Goal: Task Accomplishment & Management: Use online tool/utility

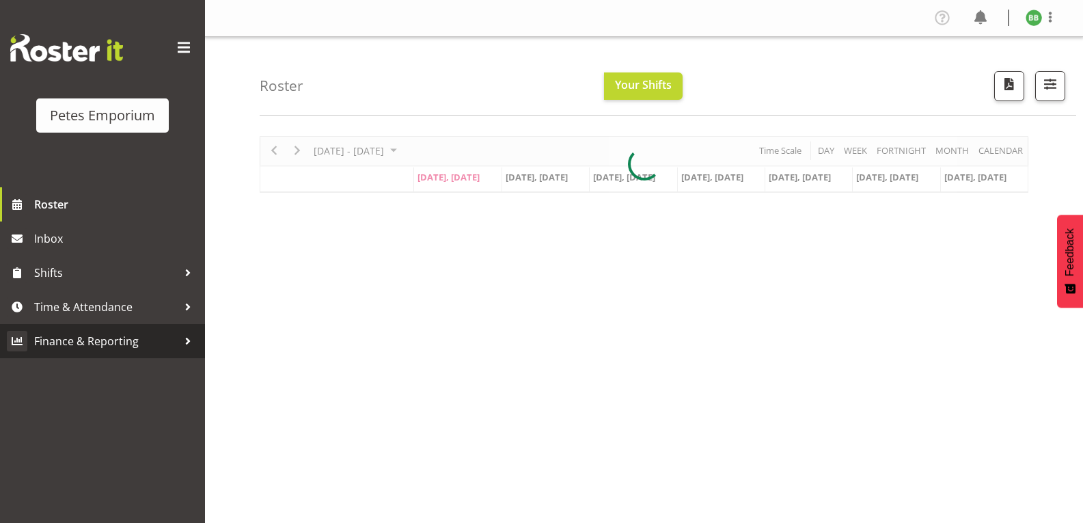
click at [141, 325] on link "Finance & Reporting" at bounding box center [102, 341] width 205 height 34
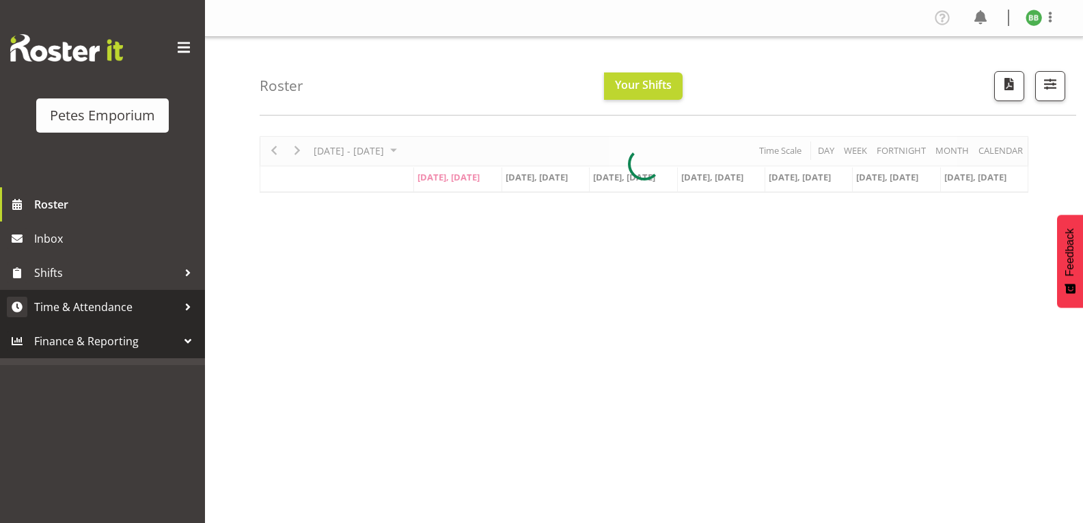
click at [139, 308] on span "Time & Attendance" at bounding box center [105, 307] width 143 height 20
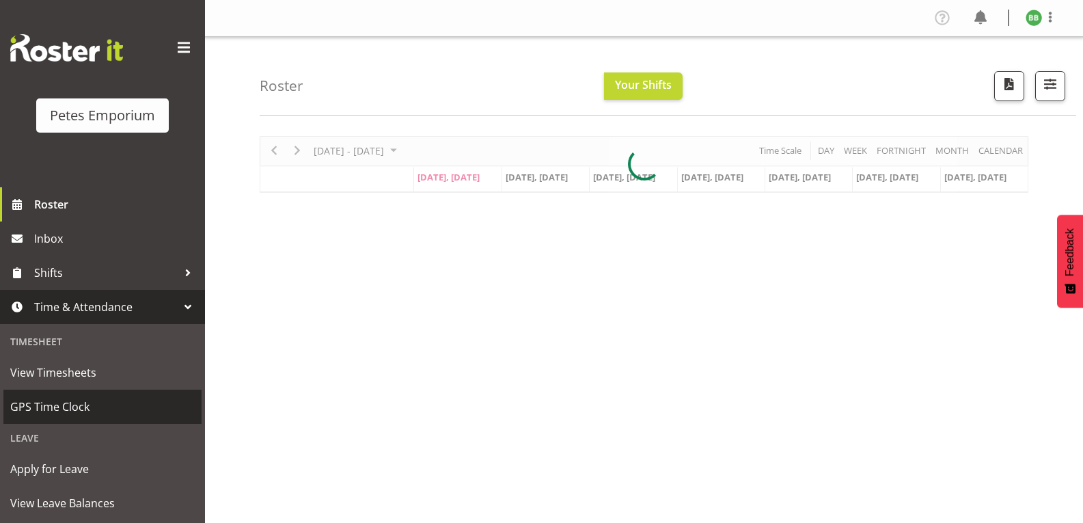
click at [116, 417] on link "GPS Time Clock" at bounding box center [102, 406] width 198 height 34
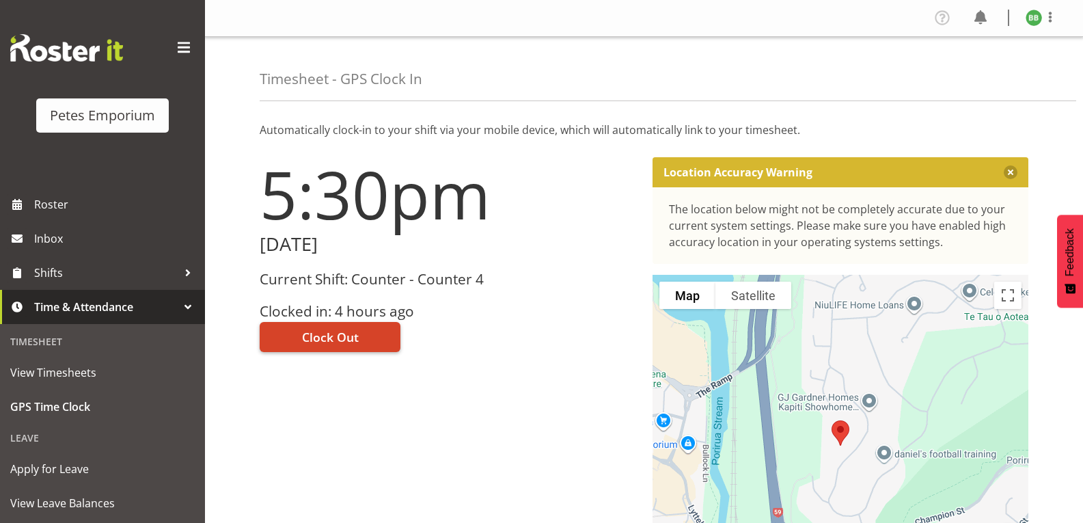
click at [339, 335] on span "Clock Out" at bounding box center [330, 337] width 57 height 18
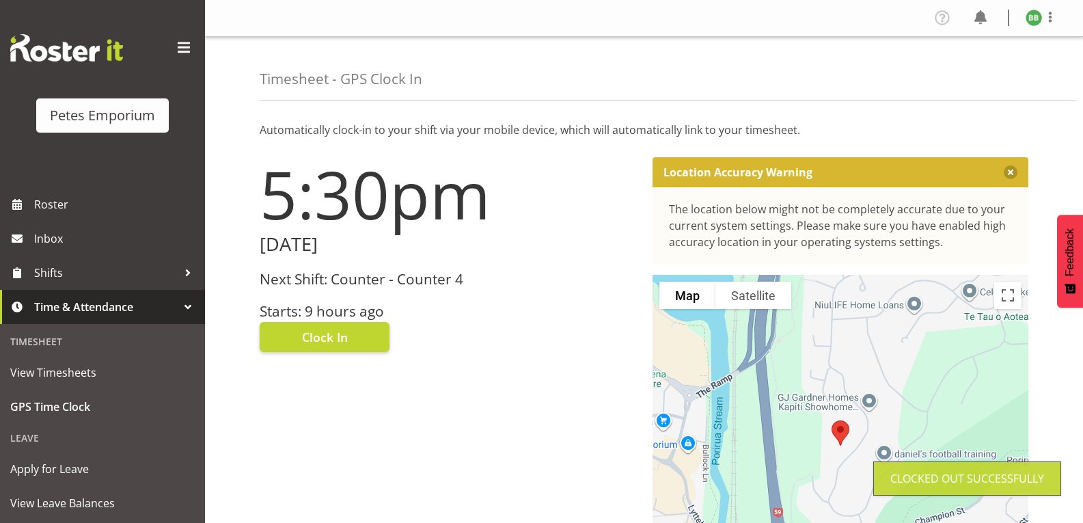
click at [1036, 19] on img at bounding box center [1034, 18] width 16 height 16
click at [983, 76] on link "Log Out" at bounding box center [992, 71] width 131 height 25
